Goal: Transaction & Acquisition: Purchase product/service

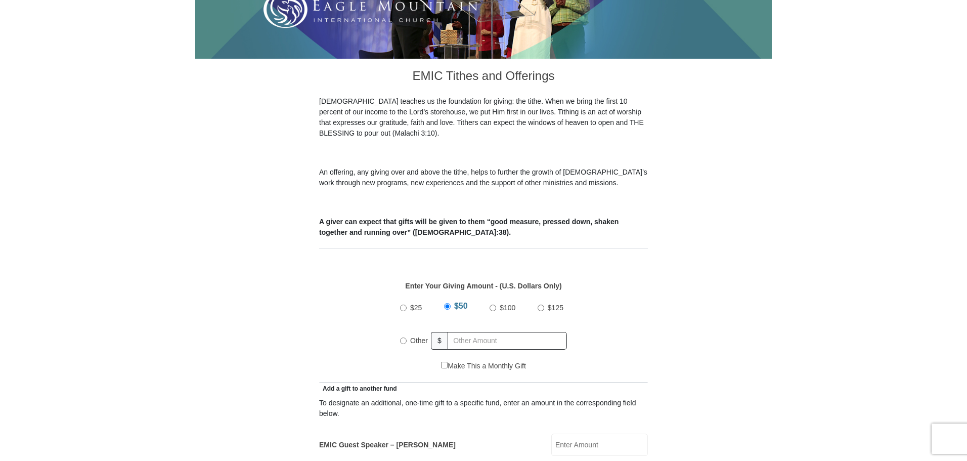
scroll to position [234, 0]
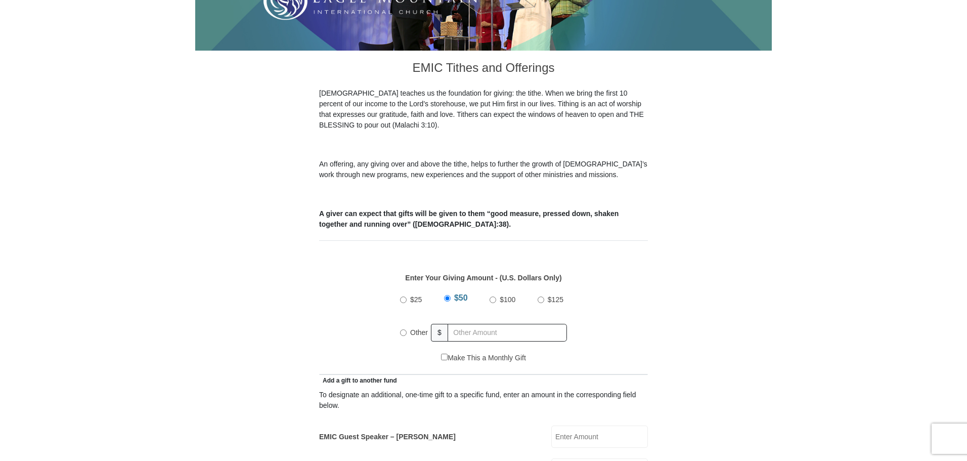
click at [405, 296] on input "$25" at bounding box center [403, 299] width 7 height 7
radio input "true"
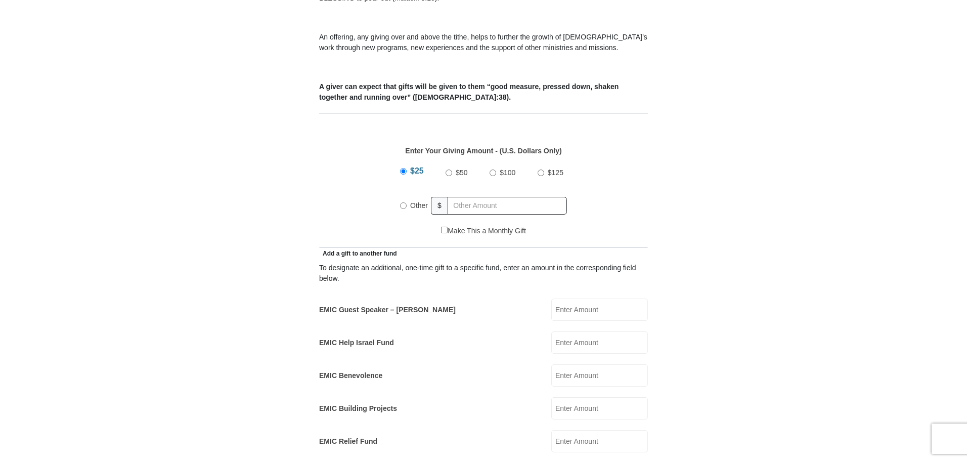
scroll to position [364, 0]
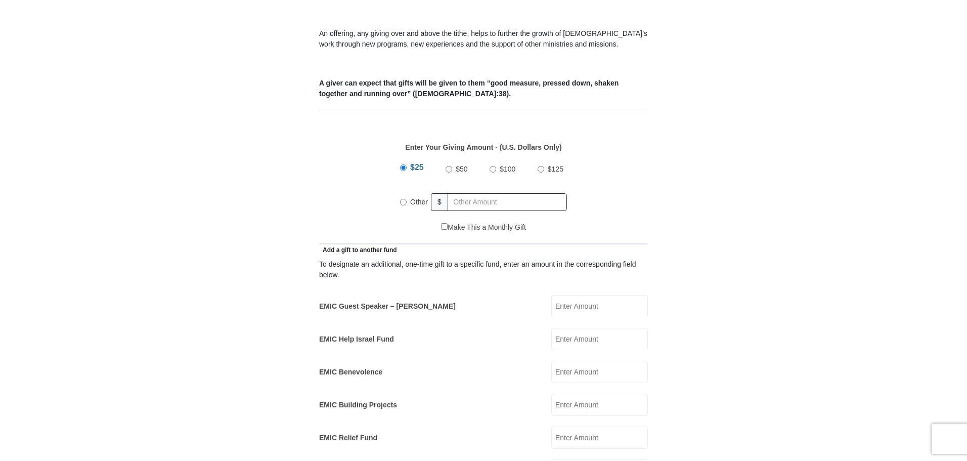
click at [442, 223] on input "Make This a Monthly Gift" at bounding box center [444, 226] width 7 height 7
checkbox input "true"
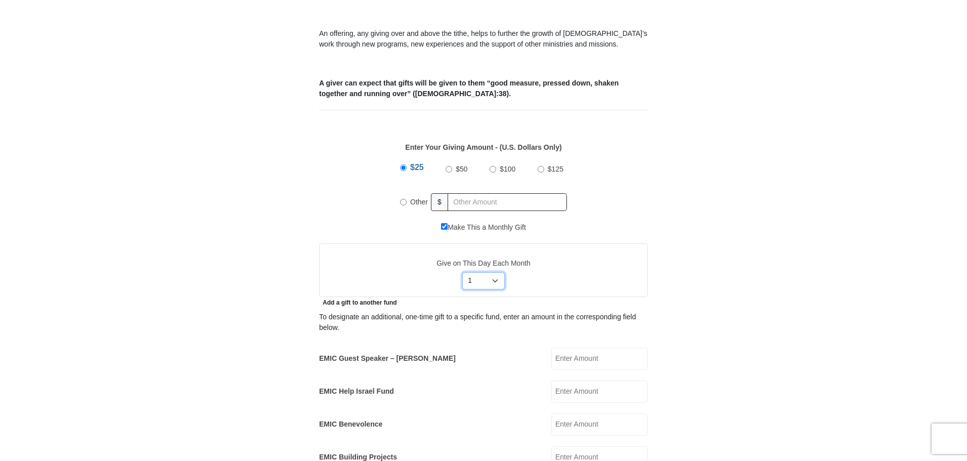
click at [497, 272] on select "Select Day of Month 1 2 3 4 5 6 7 8 9 10 11 12 13 14 15 16 17 18 19 20 21 22 23…" at bounding box center [483, 280] width 43 height 17
select select "10"
click at [462, 272] on select "Select Day of Month 1 2 3 4 5 6 7 8 9 10 11 12 13 14 15 16 17 18 19 20 21 22 23…" at bounding box center [483, 280] width 43 height 17
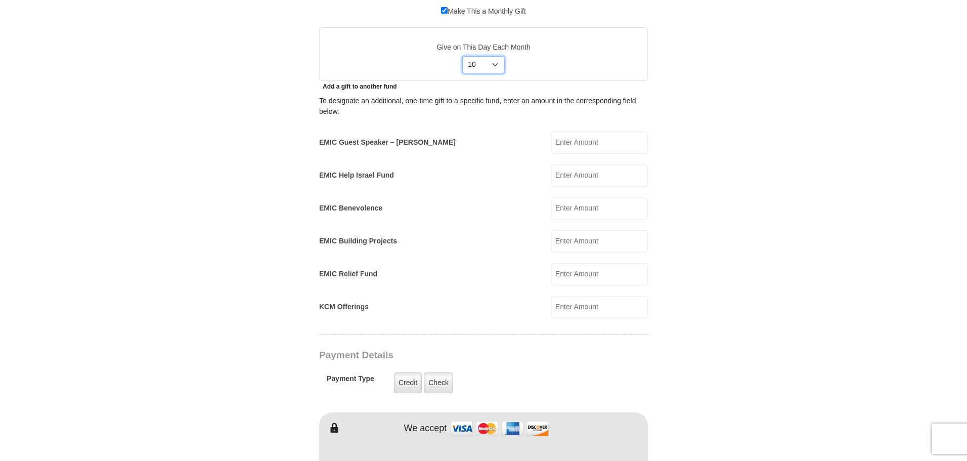
scroll to position [595, 0]
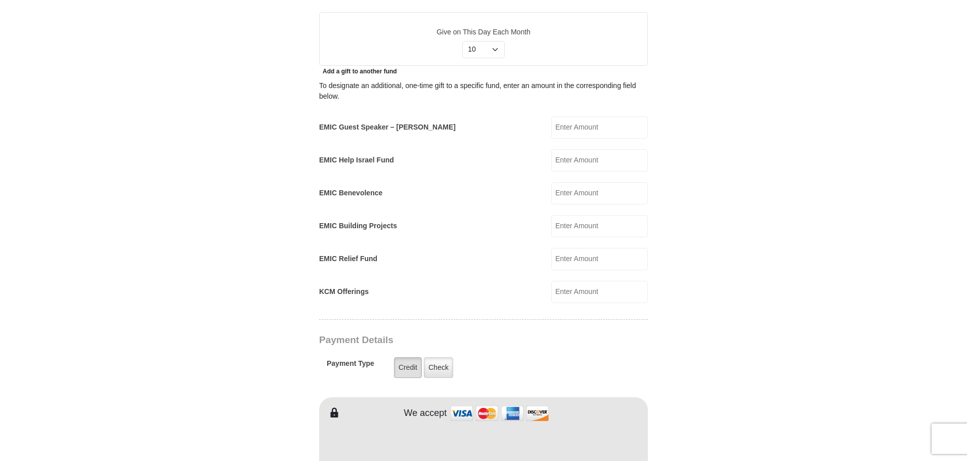
click at [404, 358] on label "Credit" at bounding box center [408, 367] width 28 height 21
click at [0, 0] on input "Credit" at bounding box center [0, 0] width 0 height 0
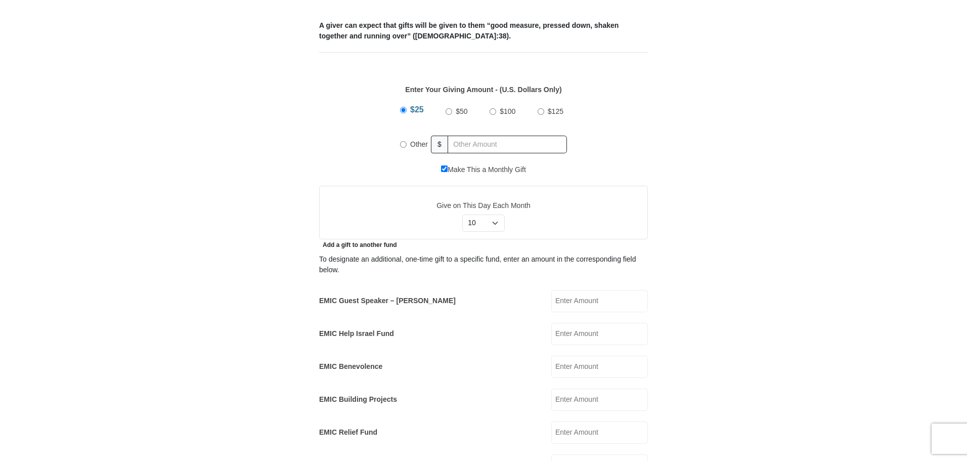
scroll to position [417, 0]
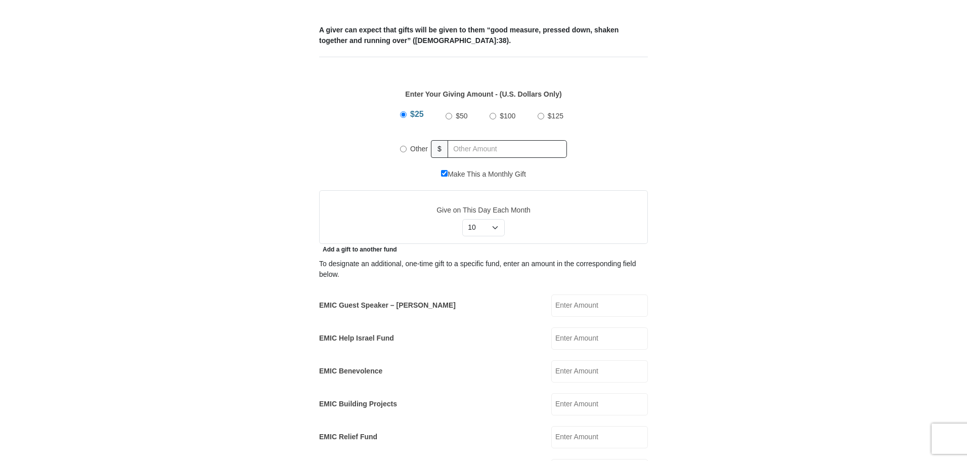
click at [403, 146] on input "Other" at bounding box center [403, 149] width 7 height 7
radio input "true"
click at [479, 141] on input "text" at bounding box center [509, 149] width 116 height 18
type input "30"
click at [745, 202] on form "[GEOGRAPHIC_DATA][DEMOGRAPHIC_DATA] Online Giving Because of gifts like yours, …" at bounding box center [483, 427] width 576 height 1608
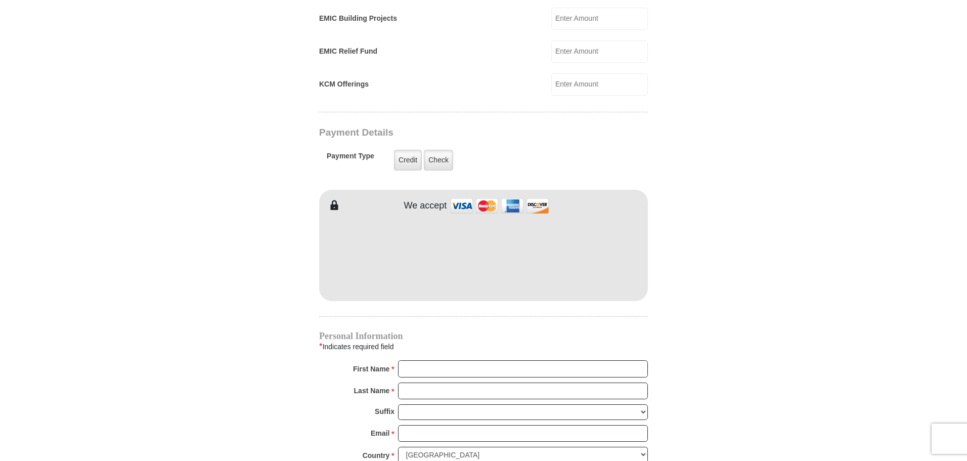
scroll to position [805, 0]
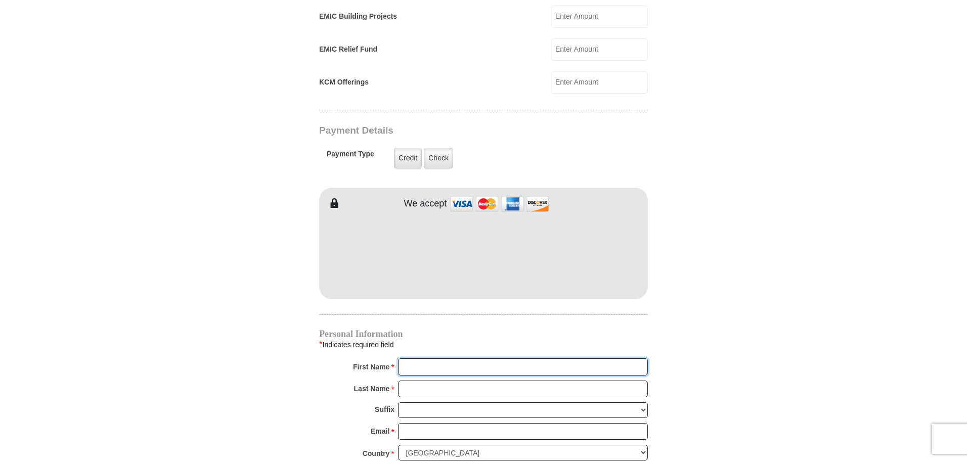
type input "[PERSON_NAME]"
click at [399, 380] on input "[PERSON_NAME]" at bounding box center [523, 388] width 250 height 17
type input "[PERSON_NAME]"
click at [411, 423] on input "Email *" at bounding box center [523, 431] width 250 height 17
type input "[EMAIL_ADDRESS][DOMAIN_NAME]"
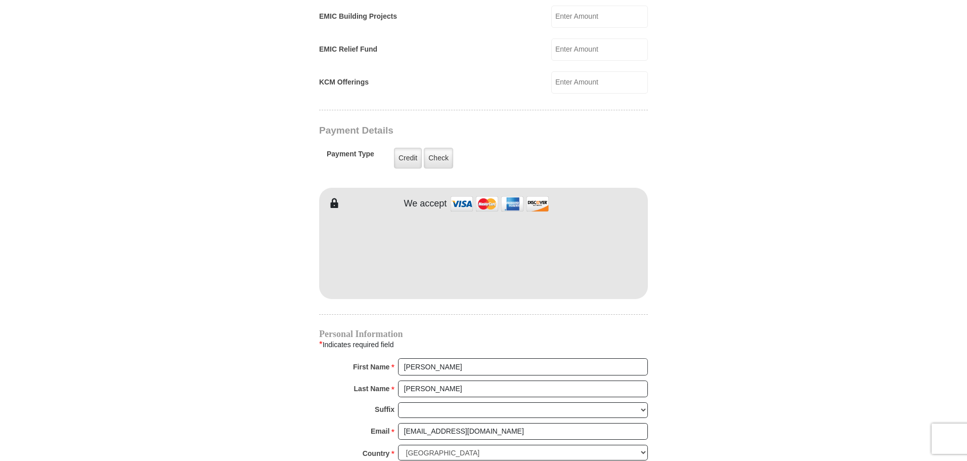
type input "[STREET_ADDRESS]"
type input "[PERSON_NAME]"
select select "NV"
type input "89044"
type input "7023706153"
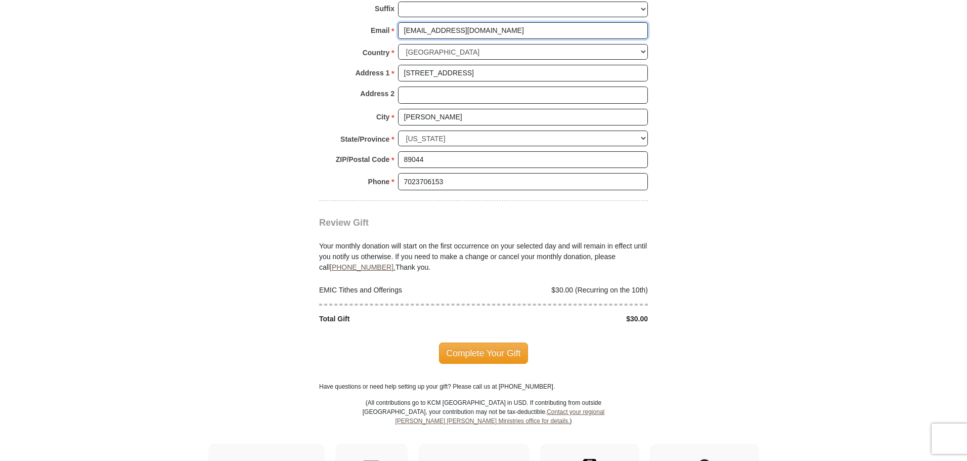
scroll to position [1211, 0]
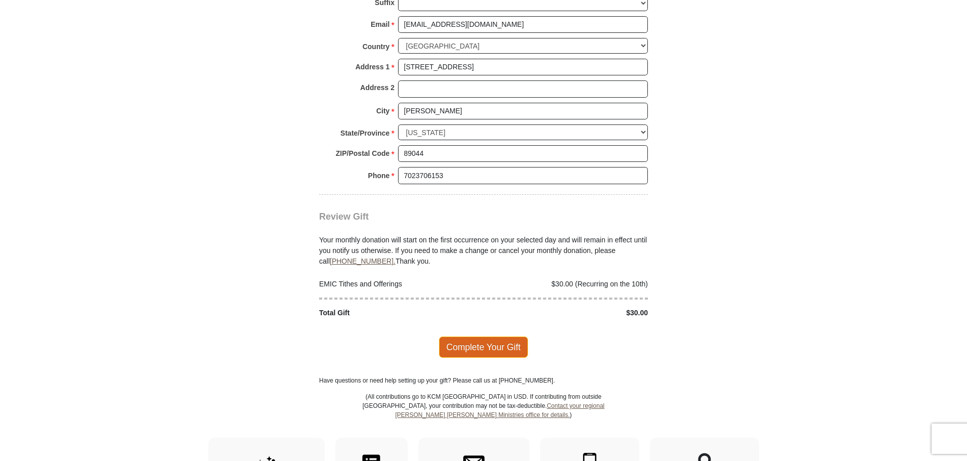
click at [480, 338] on span "Complete Your Gift" at bounding box center [484, 346] width 90 height 21
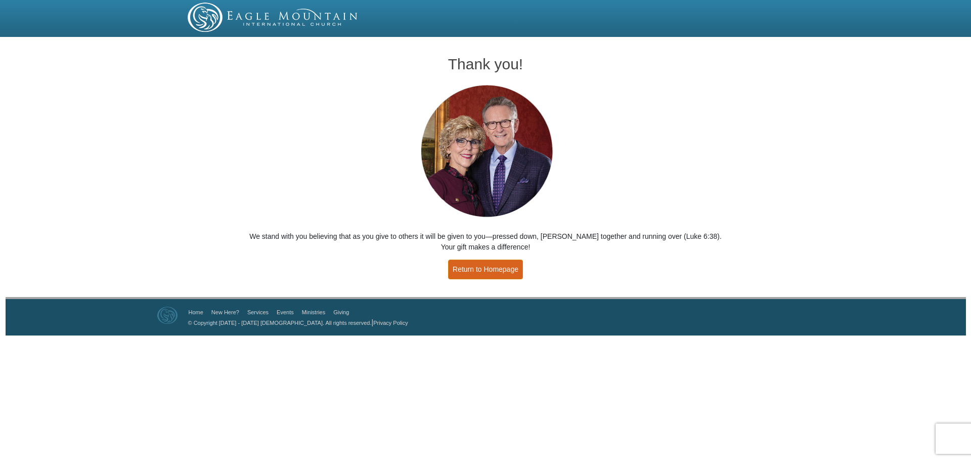
click at [459, 269] on link "Return to Homepage" at bounding box center [485, 269] width 75 height 20
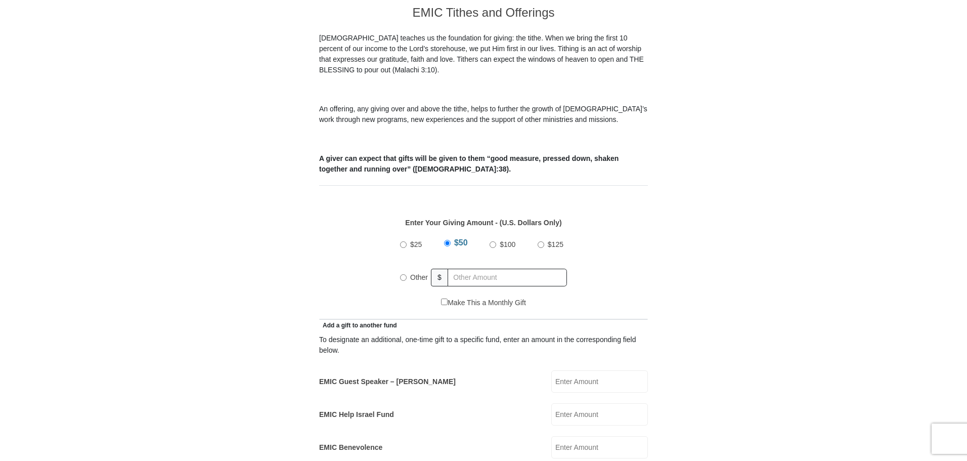
scroll to position [299, 0]
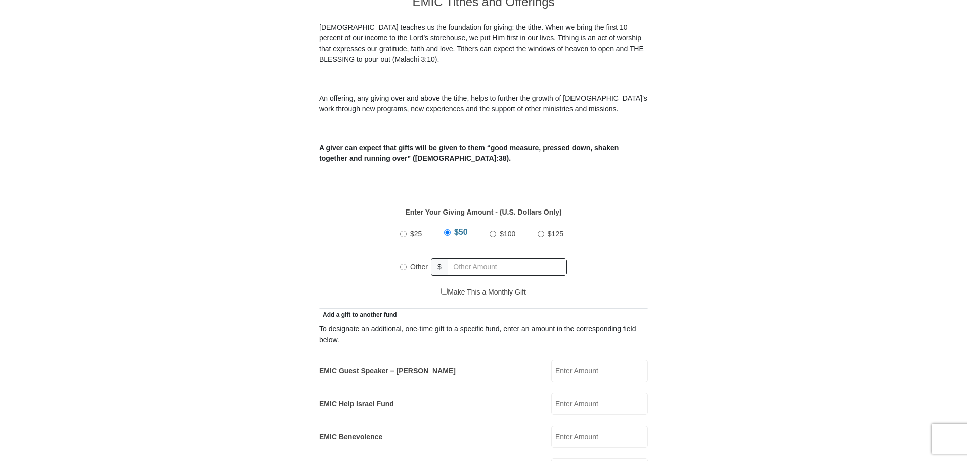
click at [404, 263] on input "Other" at bounding box center [403, 266] width 7 height 7
radio input "true"
click at [467, 258] on input "text" at bounding box center [509, 267] width 116 height 18
type input "30"
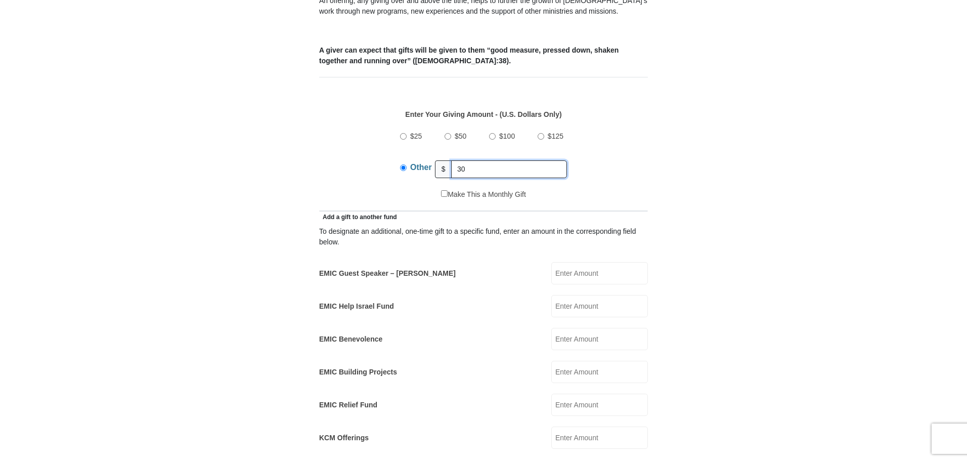
scroll to position [398, 0]
click at [584, 296] on input "EMIC Help Israel Fund" at bounding box center [599, 304] width 97 height 22
click at [407, 155] on label "Other" at bounding box center [421, 167] width 29 height 25
click at [407, 163] on input "Other" at bounding box center [403, 166] width 7 height 7
drag, startPoint x: 486, startPoint y: 155, endPoint x: 448, endPoint y: 157, distance: 38.5
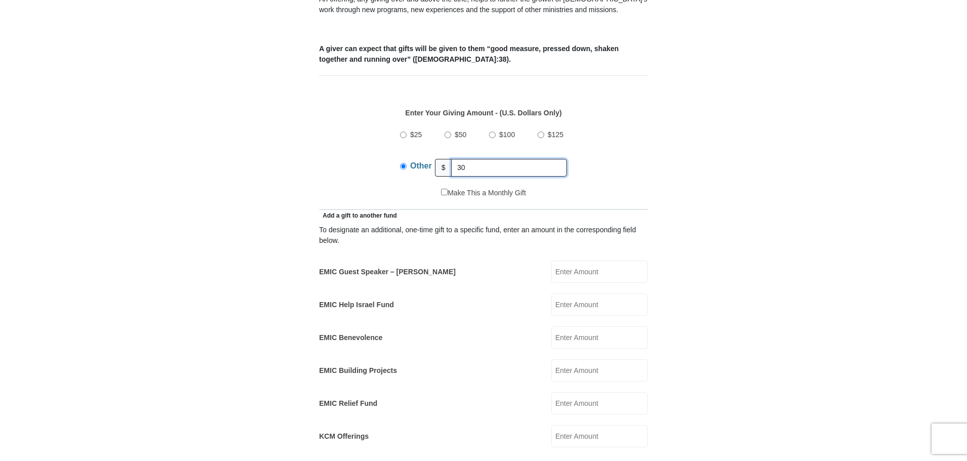
click at [448, 157] on div "Other $ 30" at bounding box center [483, 167] width 167 height 25
click at [563, 293] on input "EMIC Help Israel Fund" at bounding box center [599, 304] width 97 height 22
type input "30.00"
click at [707, 292] on form "[GEOGRAPHIC_DATA][DEMOGRAPHIC_DATA] Online Giving Because of gifts like yours, …" at bounding box center [483, 406] width 576 height 1529
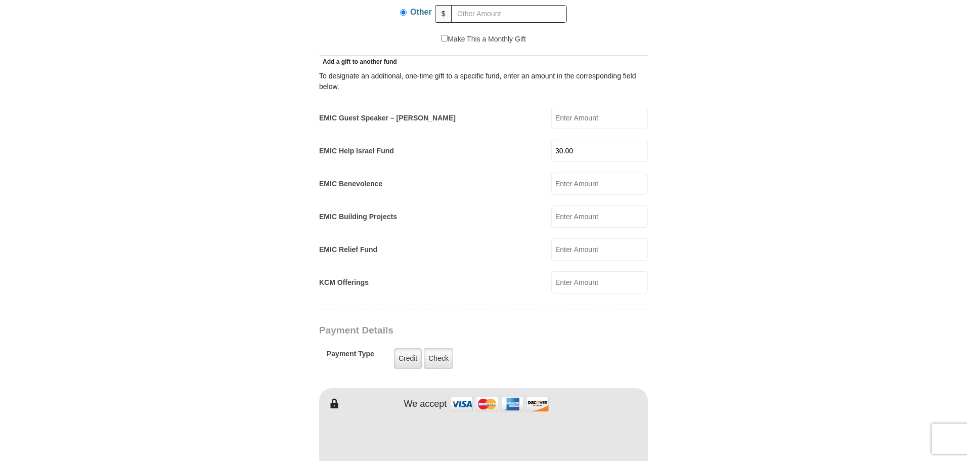
scroll to position [555, 0]
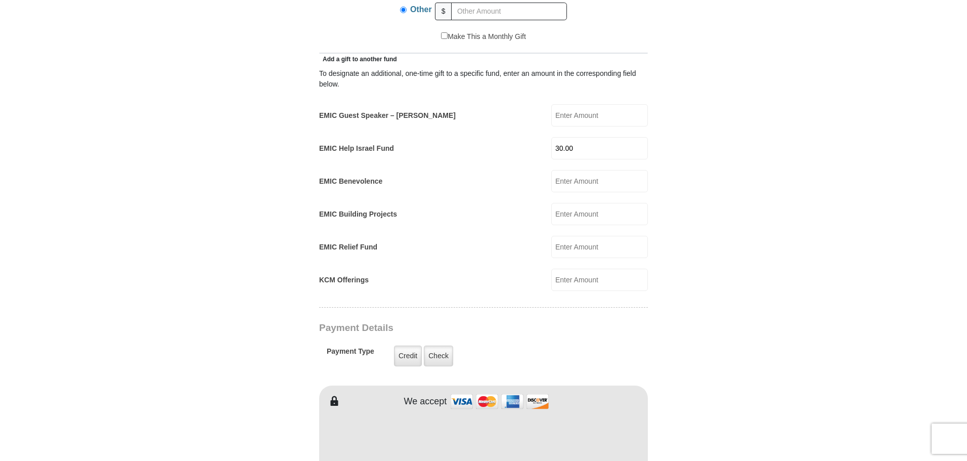
type input "[PERSON_NAME]"
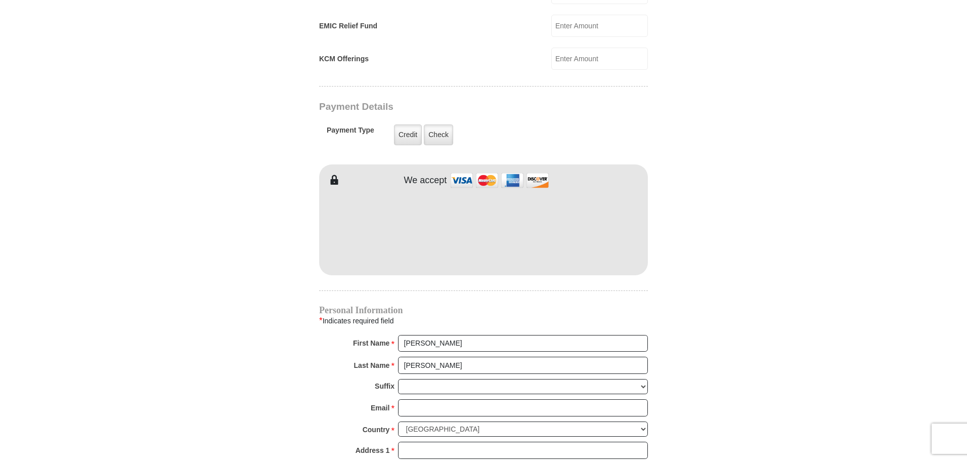
scroll to position [778, 0]
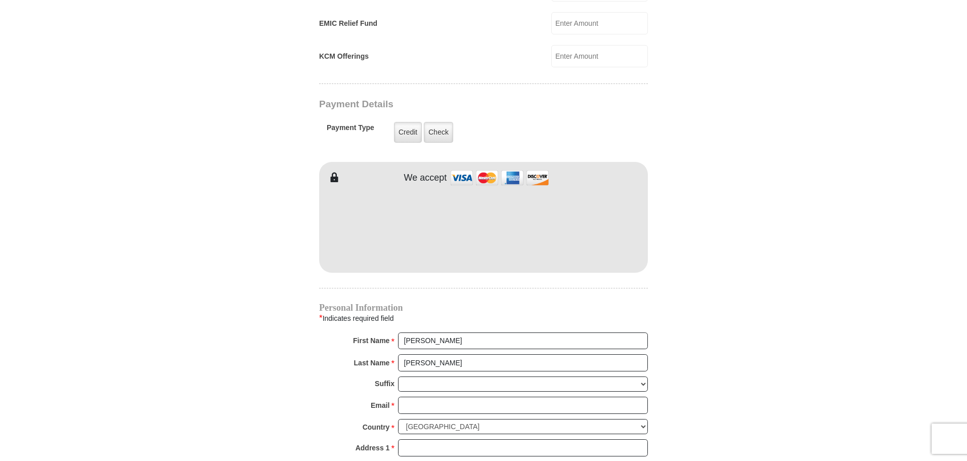
click at [693, 267] on form "[GEOGRAPHIC_DATA][DEMOGRAPHIC_DATA] Online Giving Because of gifts like yours, …" at bounding box center [483, 26] width 576 height 1529
click at [403, 354] on input "[PERSON_NAME]" at bounding box center [523, 362] width 250 height 17
type input "[PERSON_NAME]"
click at [414, 396] on input "Email *" at bounding box center [523, 404] width 250 height 17
type input "[EMAIL_ADDRESS][DOMAIN_NAME]"
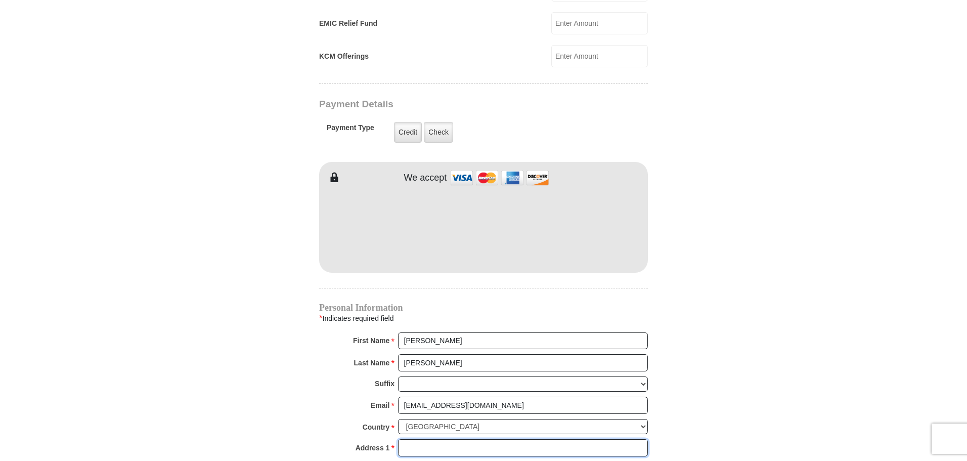
type input "[STREET_ADDRESS]"
type input "[PERSON_NAME]"
select select "NV"
type input "89044"
type input "7023706153"
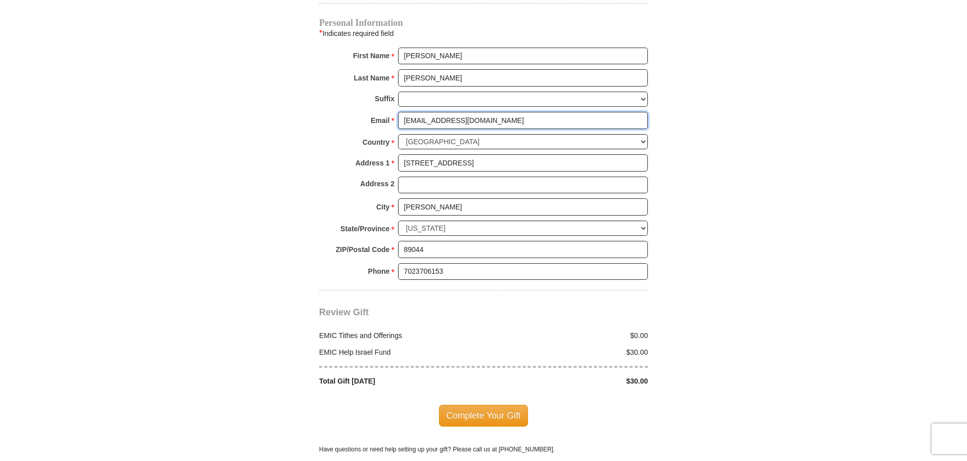
scroll to position [1078, 0]
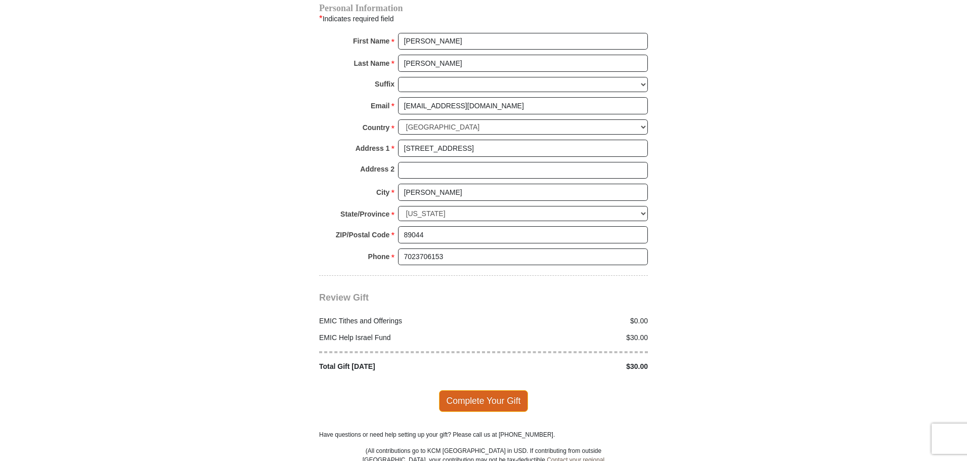
click at [473, 390] on span "Complete Your Gift" at bounding box center [484, 400] width 90 height 21
